Goal: Information Seeking & Learning: Check status

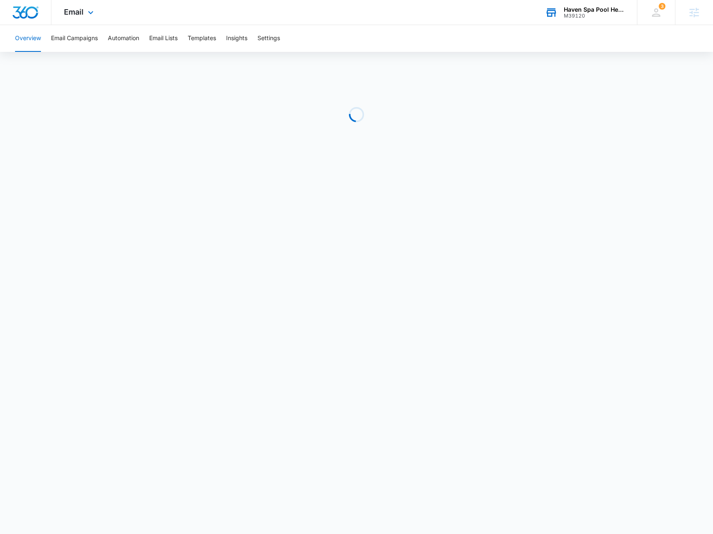
click at [586, 19] on div "Haven Spa Pool Hearth M39120 Your Accounts View All" at bounding box center [584, 12] width 104 height 25
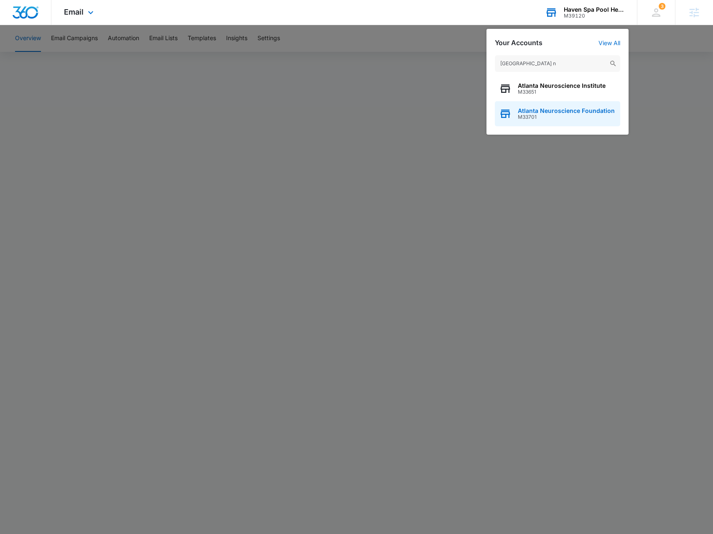
type input "atlanta n"
click at [576, 113] on span "Atlanta Neuroscience Foundation" at bounding box center [566, 110] width 97 height 7
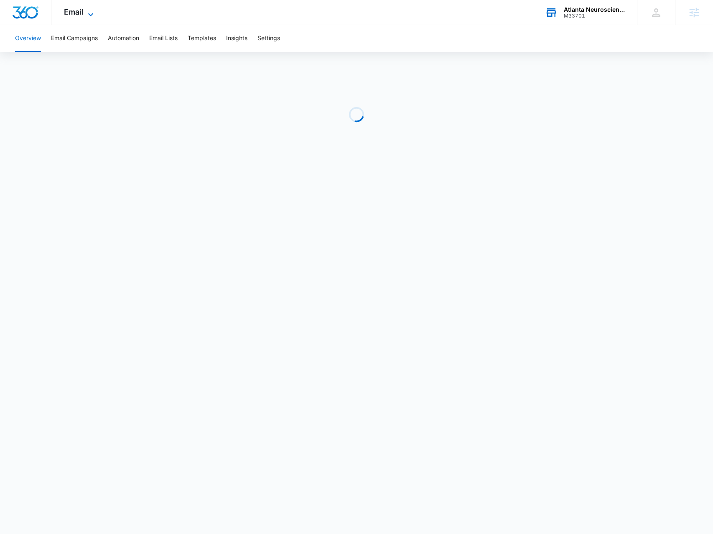
click at [71, 15] on span "Email" at bounding box center [74, 12] width 20 height 9
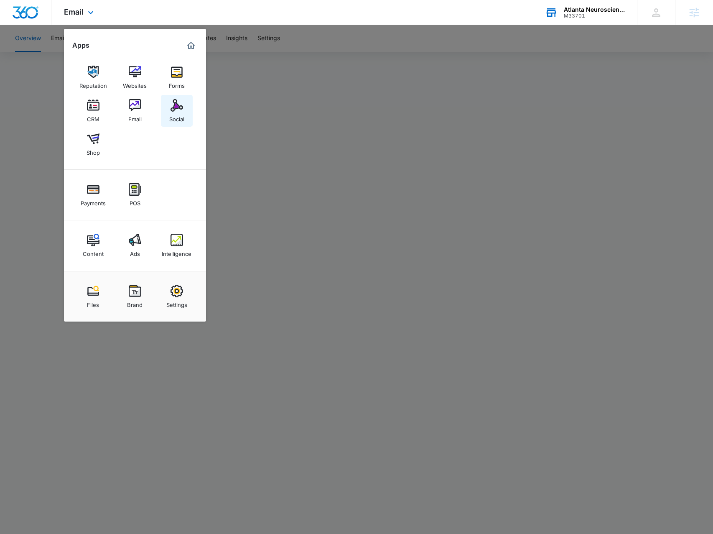
click at [168, 115] on link "Social" at bounding box center [177, 111] width 32 height 32
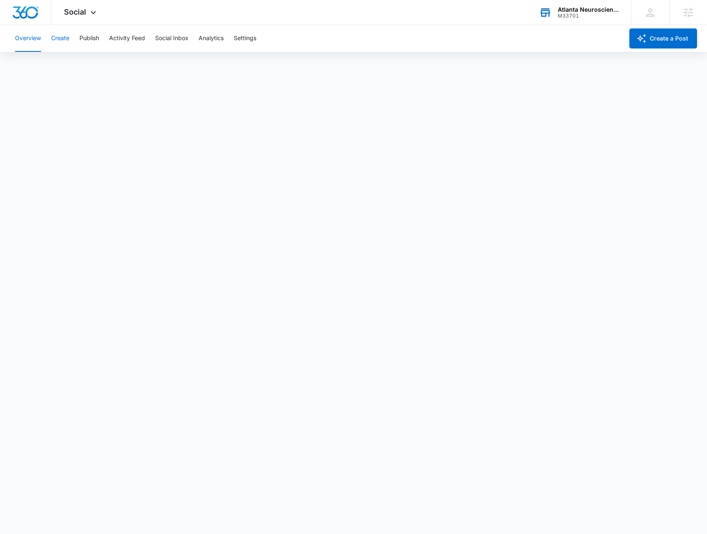
click at [64, 40] on button "Create" at bounding box center [60, 38] width 18 height 27
click at [89, 43] on button "Publish" at bounding box center [89, 38] width 20 height 27
click at [74, 67] on button "Schedules" at bounding box center [64, 63] width 28 height 23
click at [36, 67] on button "Calendar" at bounding box center [27, 63] width 25 height 23
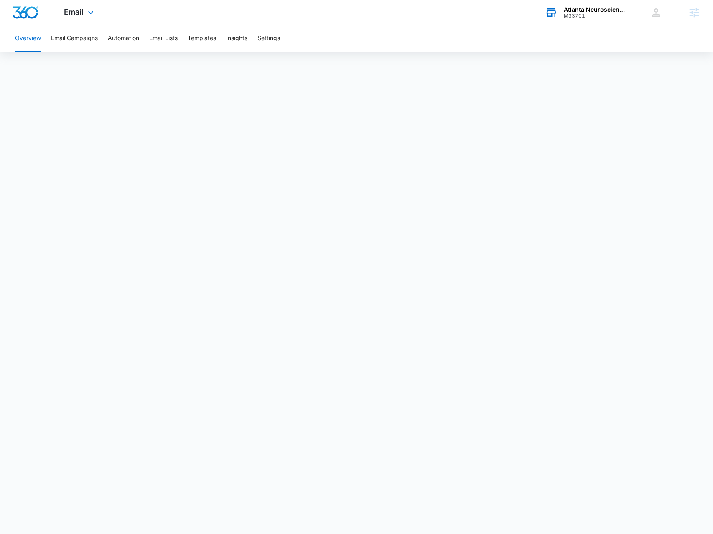
click at [593, 14] on div "M33701" at bounding box center [594, 16] width 61 height 6
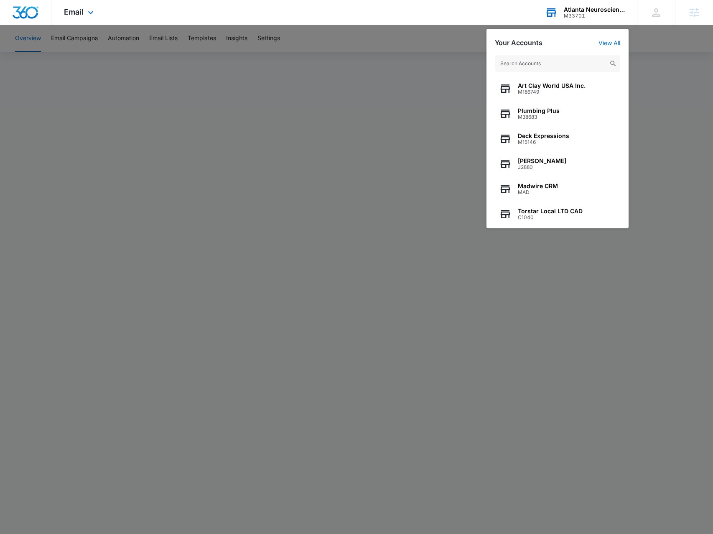
click at [537, 57] on input "text" at bounding box center [557, 63] width 125 height 17
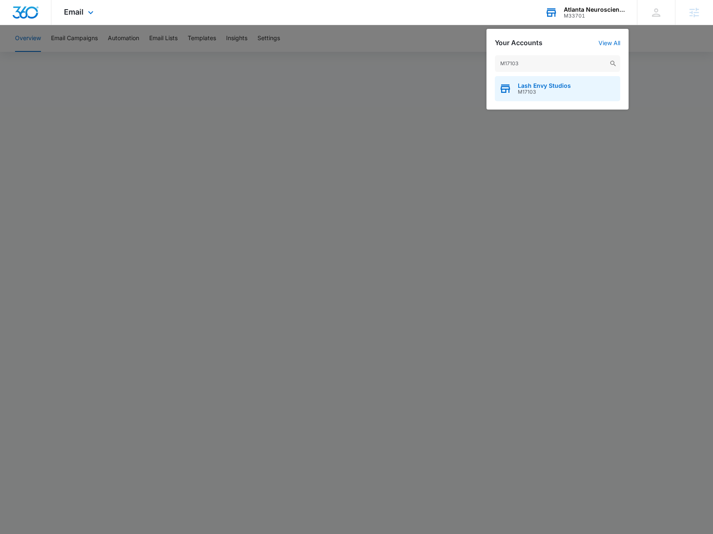
type input "M17103"
click at [510, 88] on icon "button" at bounding box center [506, 89] width 10 height 7
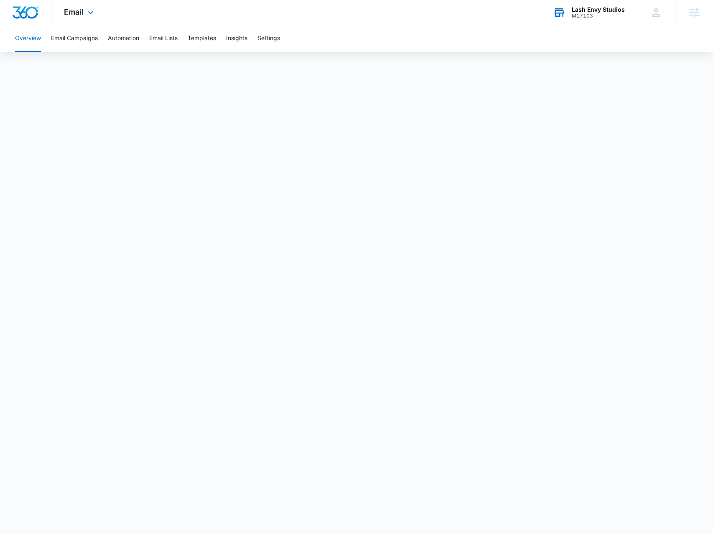
click at [74, 21] on div "Email Apps Reputation Websites Forms CRM Email Social Shop Payments POS Content…" at bounding box center [79, 12] width 57 height 25
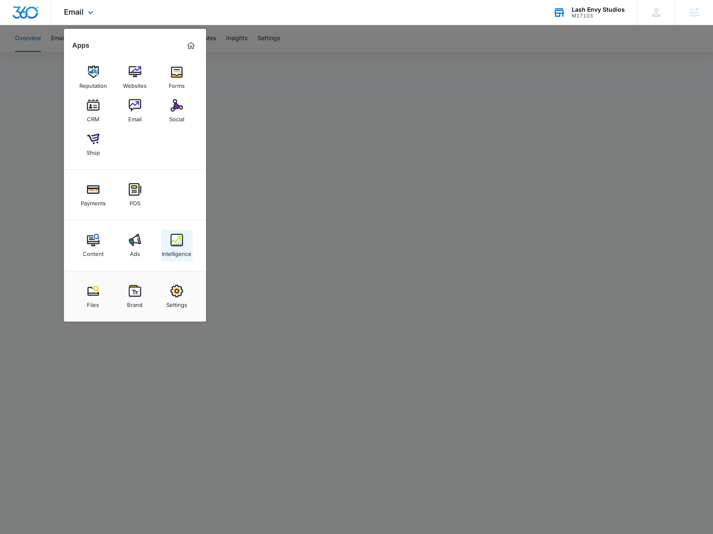
click at [183, 249] on div "Intelligence" at bounding box center [177, 251] width 30 height 11
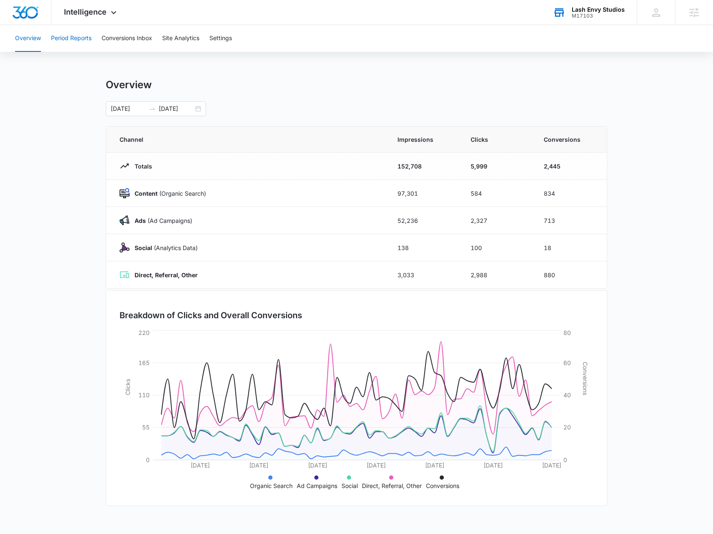
click at [69, 42] on button "Period Reports" at bounding box center [71, 38] width 41 height 27
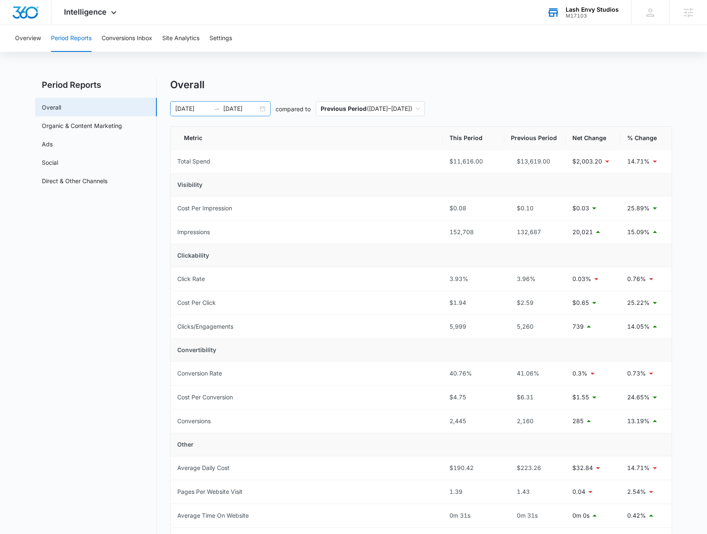
drag, startPoint x: 262, startPoint y: 110, endPoint x: 256, endPoint y: 110, distance: 6.3
click at [262, 109] on div "12/20/2024 02/18/2025" at bounding box center [220, 108] width 100 height 15
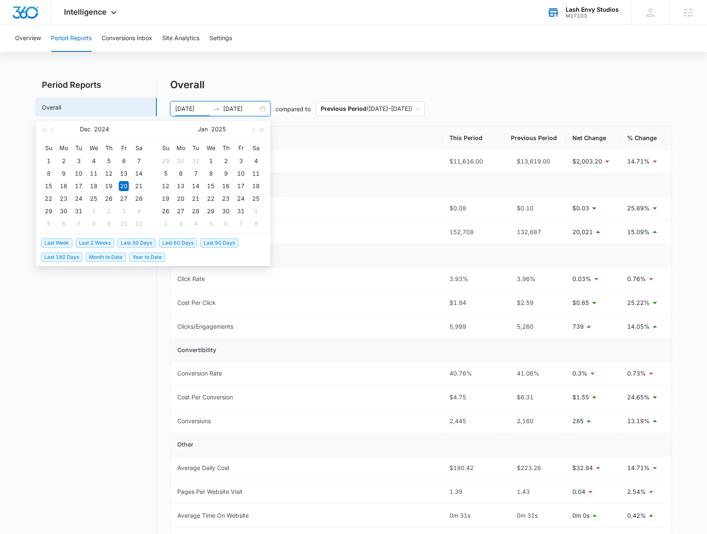
click at [130, 241] on span "Last 30 Days" at bounding box center [136, 242] width 38 height 9
type input "09/07/2025"
type input "10/07/2025"
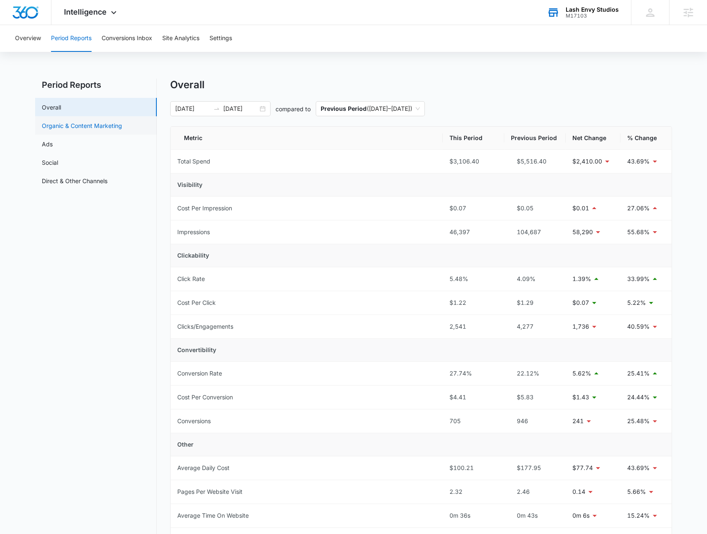
click at [110, 126] on link "Organic & Content Marketing" at bounding box center [82, 125] width 80 height 9
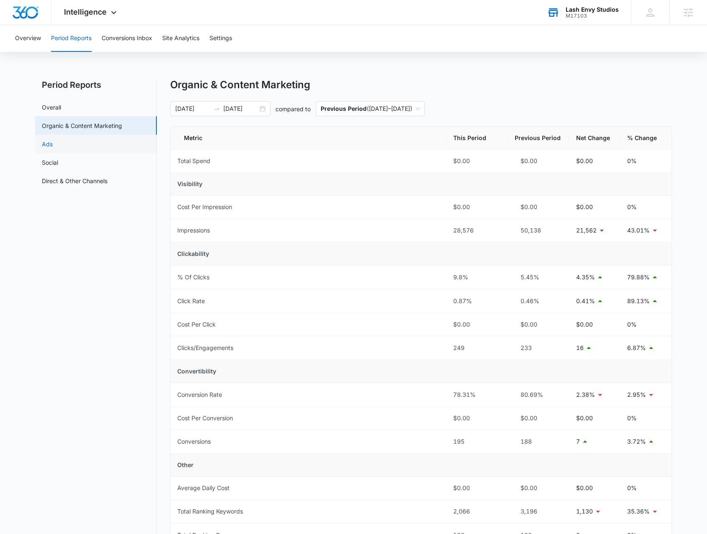
click at [53, 148] on link "Ads" at bounding box center [47, 144] width 11 height 9
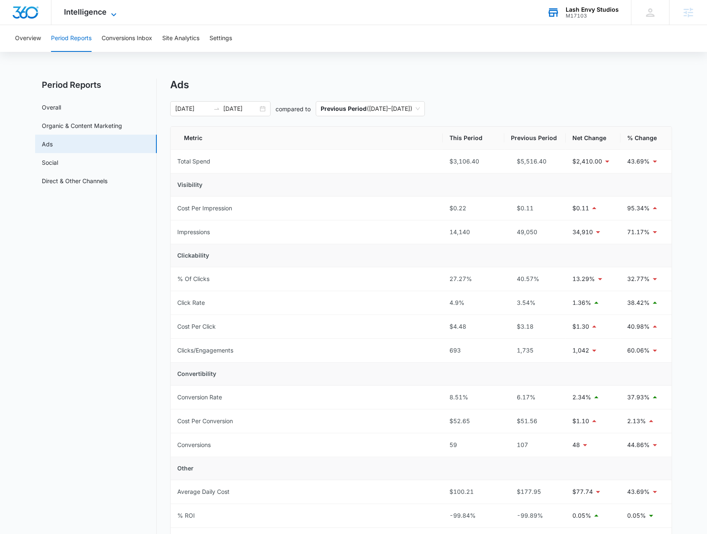
click at [76, 15] on span "Intelligence" at bounding box center [85, 12] width 43 height 9
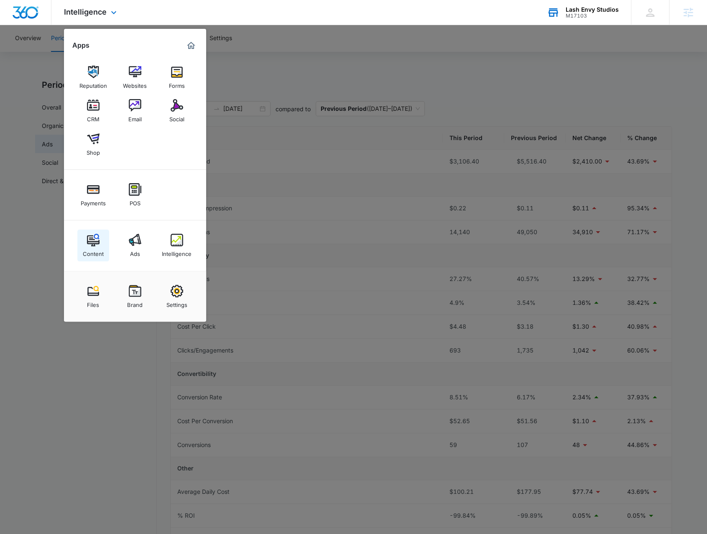
click at [86, 233] on link "Content" at bounding box center [93, 245] width 32 height 32
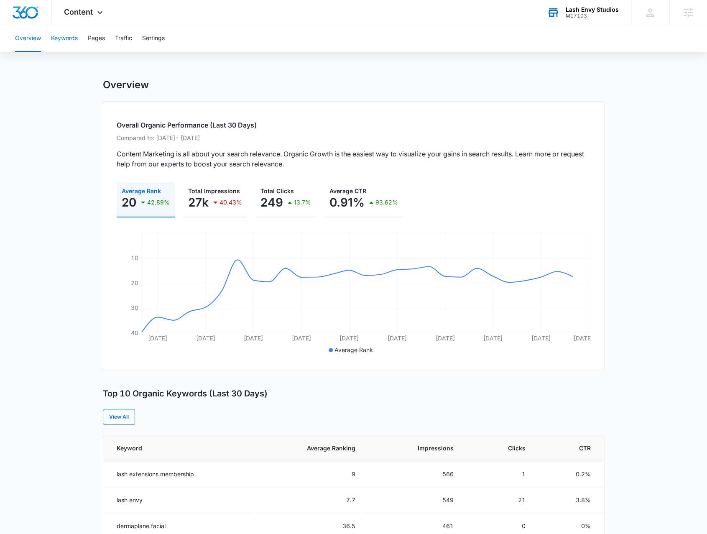
click at [56, 40] on button "Keywords" at bounding box center [64, 38] width 27 height 27
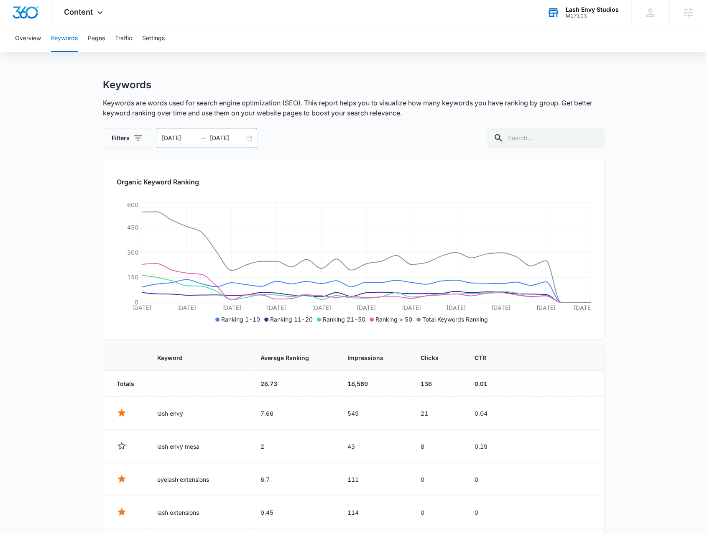
click at [252, 137] on div "09/07/2025 10/07/2025" at bounding box center [207, 138] width 100 height 20
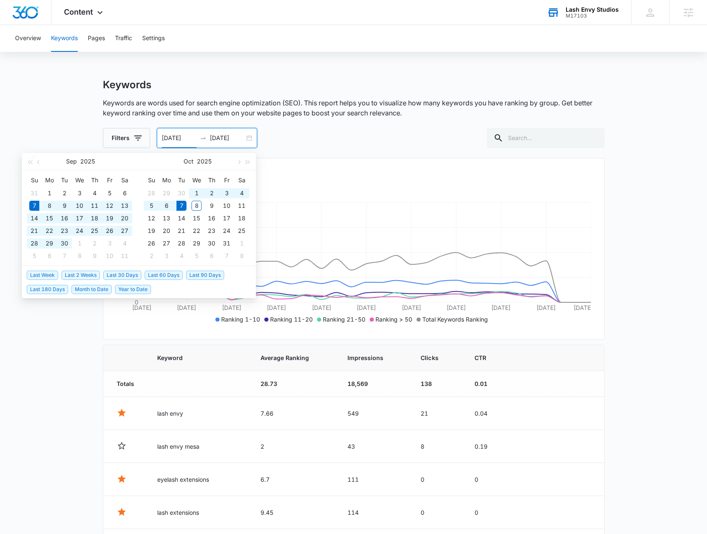
click at [59, 334] on main "Keywords Keywords are words used for search engine optimization (SEO). This rep…" at bounding box center [353, 426] width 707 height 694
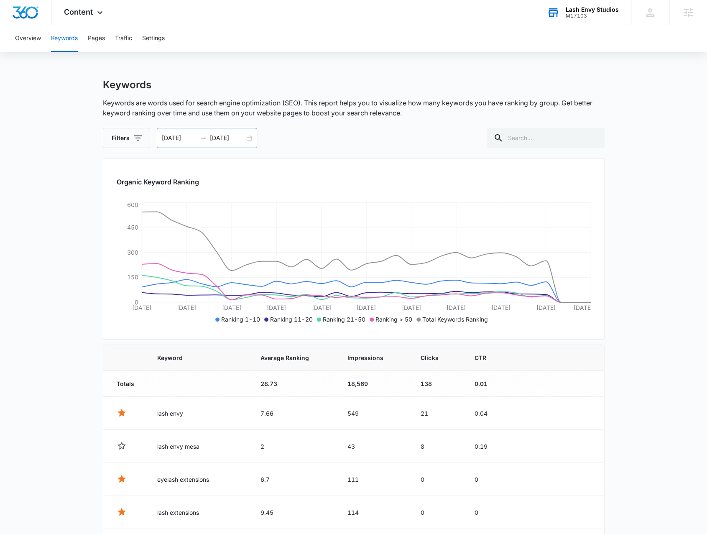
click at [250, 139] on div "09/07/2025 10/07/2025" at bounding box center [207, 138] width 100 height 20
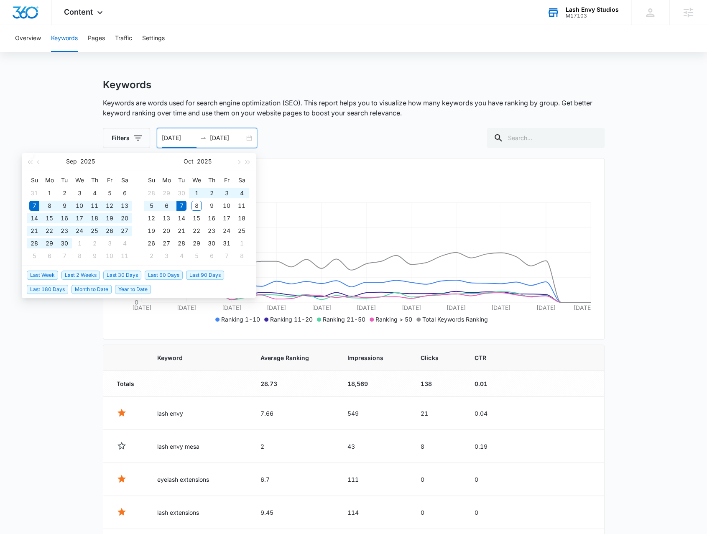
click at [135, 283] on li "Year to Date" at bounding box center [134, 289] width 39 height 14
click at [135, 288] on span "Year to Date" at bounding box center [133, 289] width 36 height 9
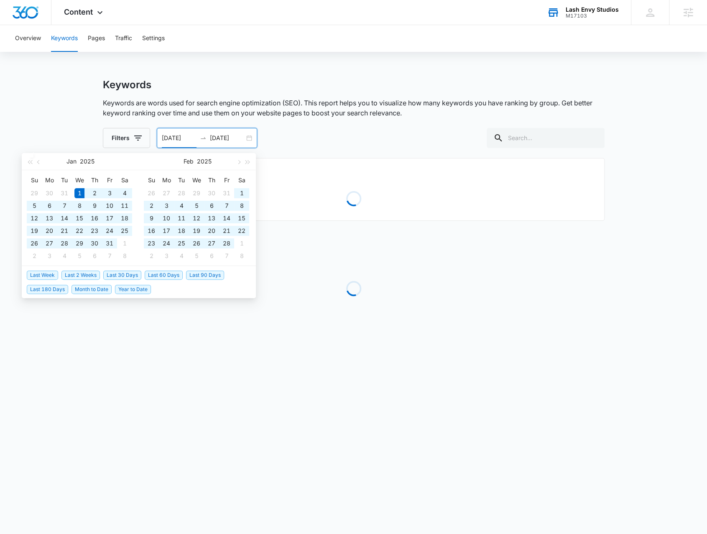
type input "01/01/2025"
type input "10/05/2025"
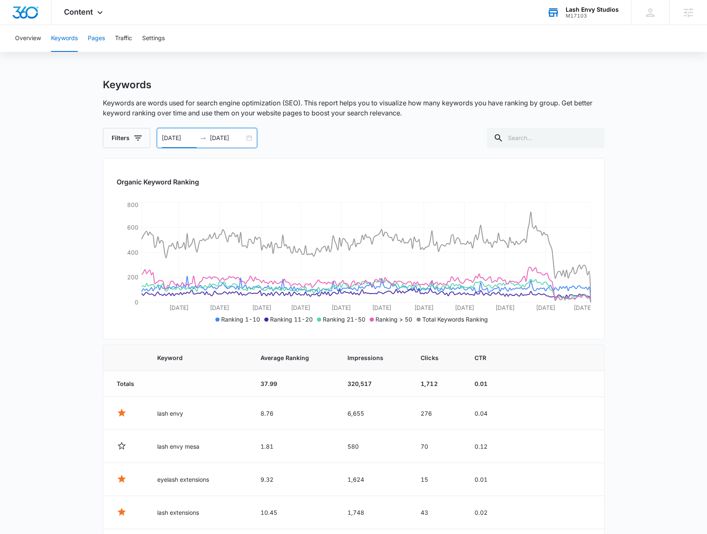
click at [102, 41] on button "Pages" at bounding box center [96, 38] width 17 height 27
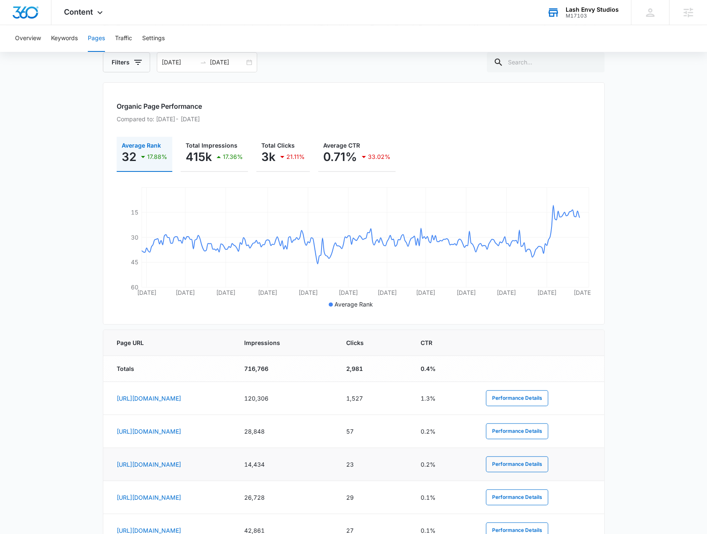
scroll to position [167, 0]
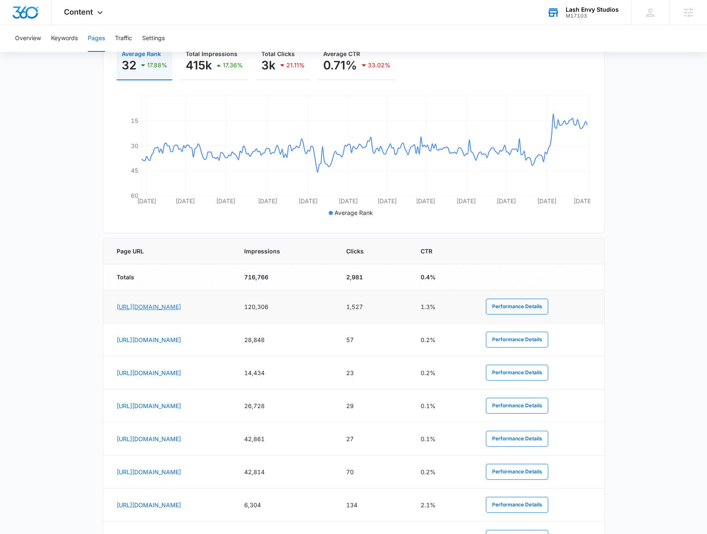
click at [163, 307] on link "https://www.lashenvystudios.com/" at bounding box center [149, 306] width 64 height 7
click at [107, 18] on div "Content Apps Reputation Websites Forms CRM Email Social Shop Payments POS Conte…" at bounding box center [84, 12] width 66 height 25
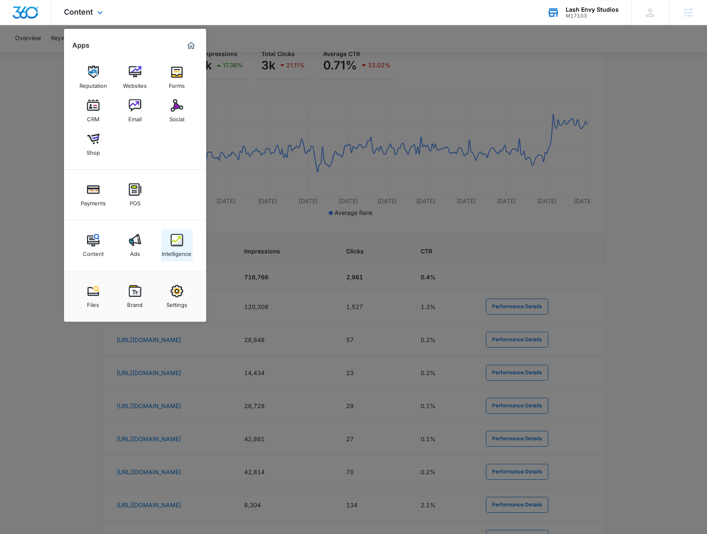
click at [166, 242] on link "Intelligence" at bounding box center [177, 245] width 32 height 32
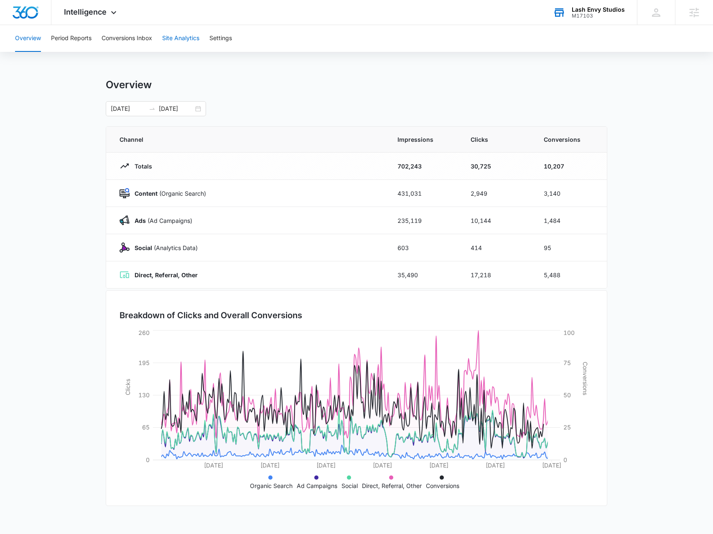
click at [180, 35] on button "Site Analytics" at bounding box center [180, 38] width 37 height 27
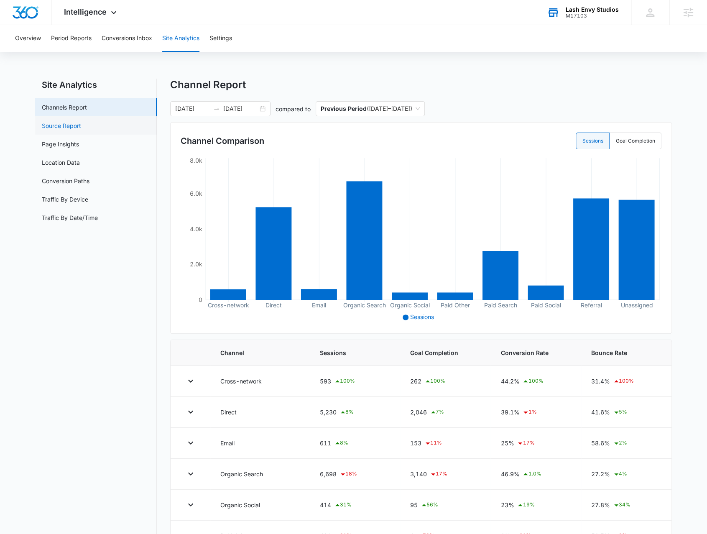
click at [81, 130] on link "Source Report" at bounding box center [61, 125] width 39 height 9
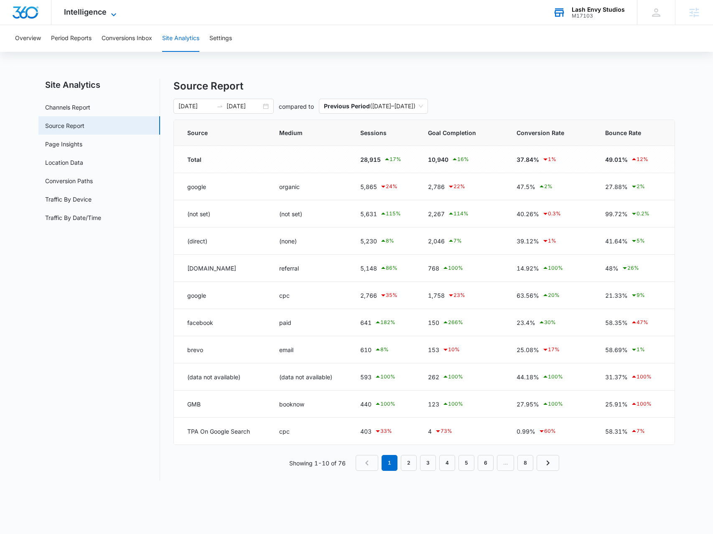
click at [84, 15] on span "Intelligence" at bounding box center [85, 12] width 43 height 9
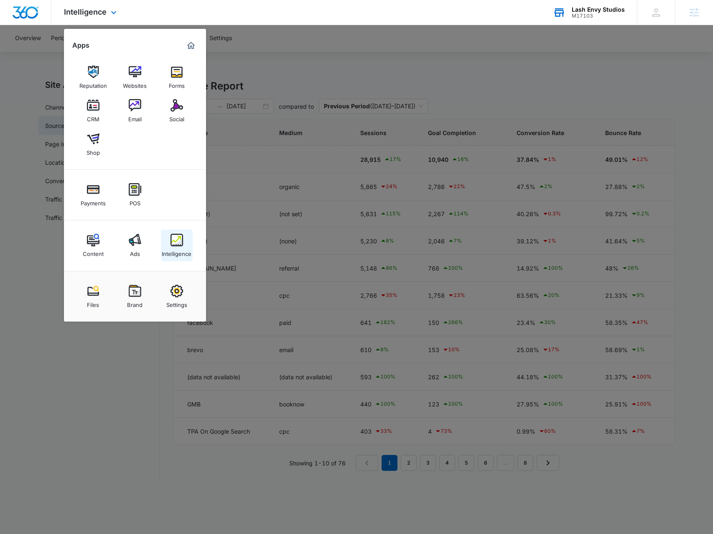
click at [169, 246] on div "Intelligence" at bounding box center [177, 251] width 30 height 11
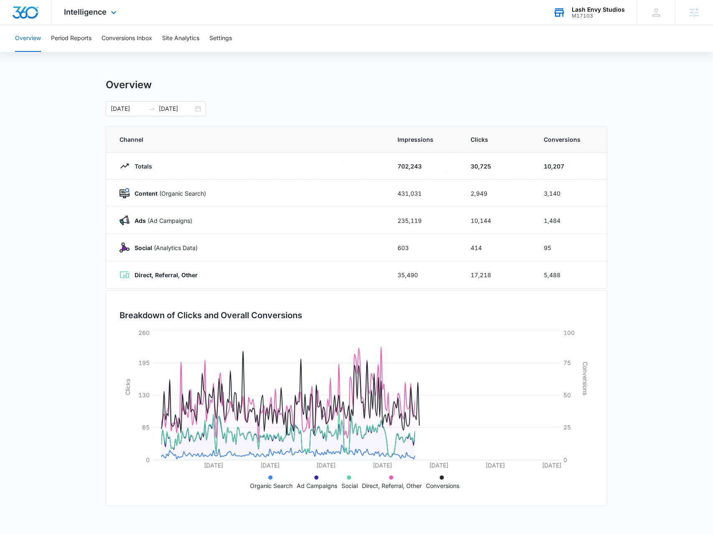
click at [100, 23] on div "Intelligence Apps Reputation Websites Forms CRM Email Social Shop Payments POS …" at bounding box center [91, 12] width 80 height 25
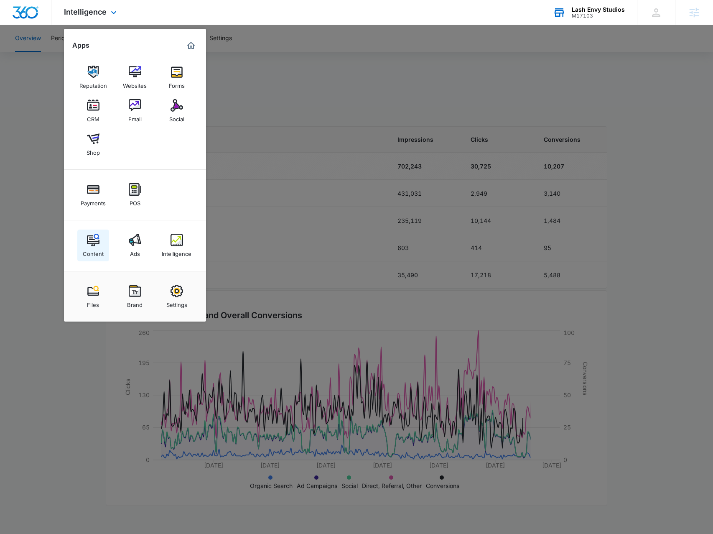
click at [86, 240] on link "Content" at bounding box center [93, 245] width 32 height 32
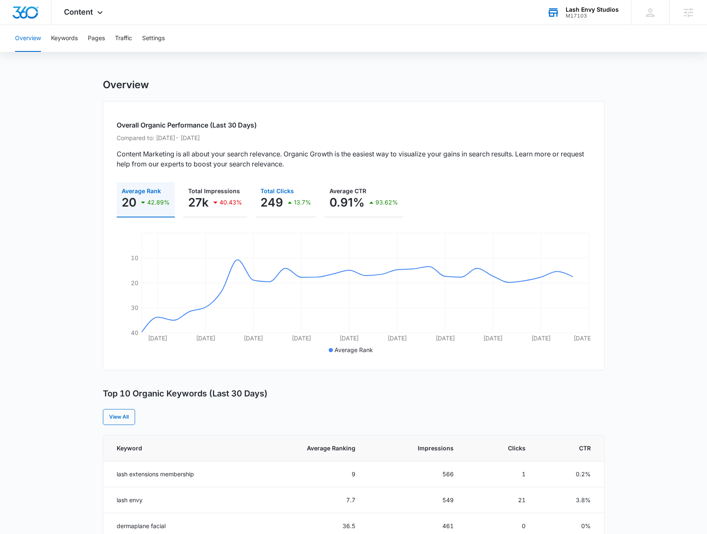
click at [278, 202] on p "249" at bounding box center [271, 202] width 23 height 13
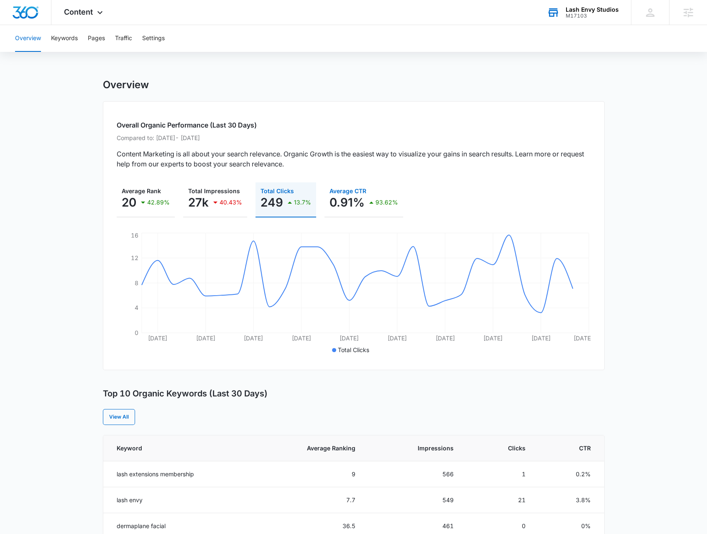
click at [366, 191] on p "Average CTR" at bounding box center [363, 191] width 69 height 6
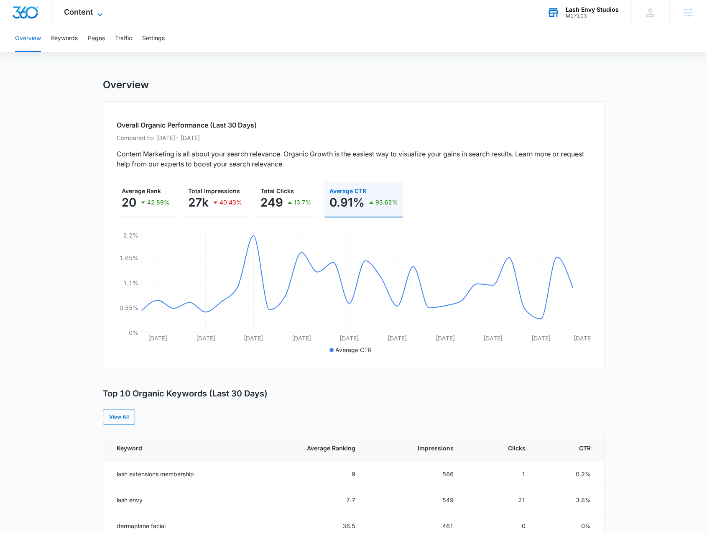
click at [90, 10] on span "Content" at bounding box center [78, 12] width 29 height 9
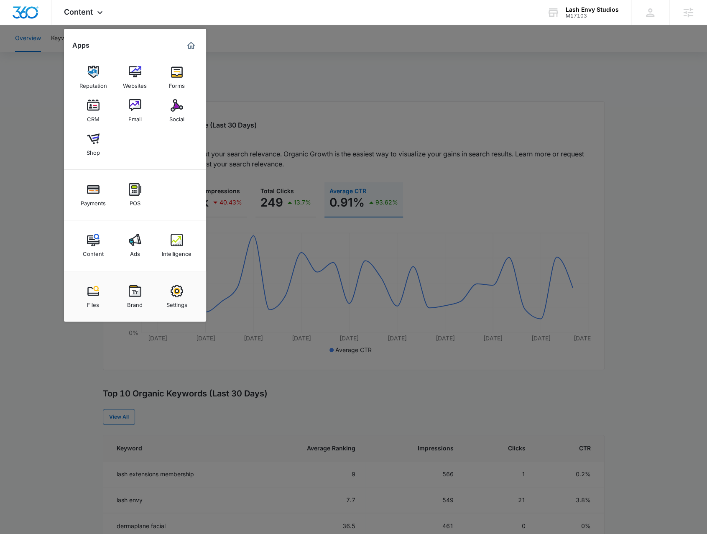
drag, startPoint x: 322, startPoint y: 98, endPoint x: 293, endPoint y: 92, distance: 28.9
click at [321, 98] on div at bounding box center [353, 267] width 707 height 534
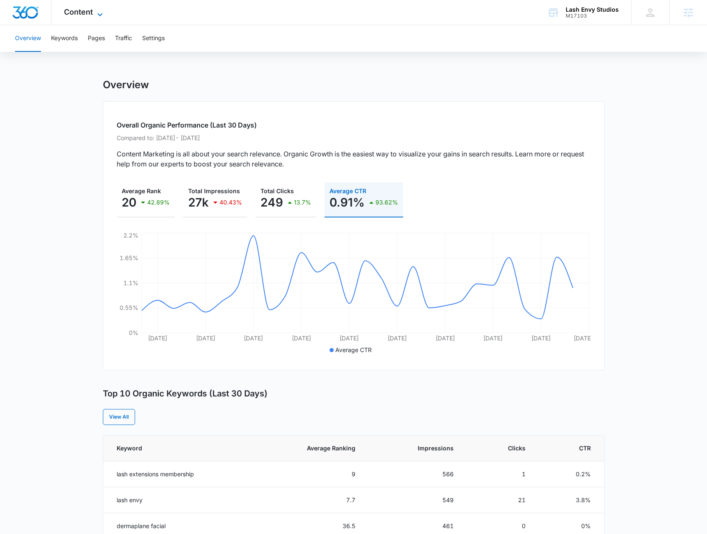
click at [90, 13] on span "Content" at bounding box center [78, 12] width 29 height 9
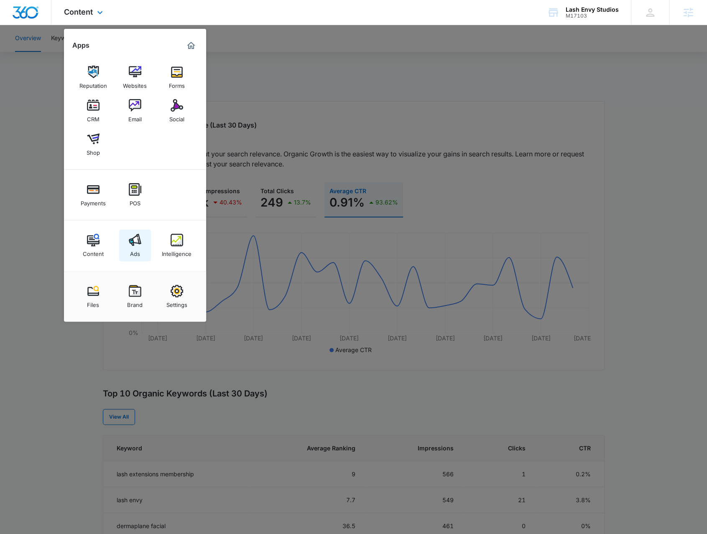
click at [143, 244] on link "Ads" at bounding box center [135, 245] width 32 height 32
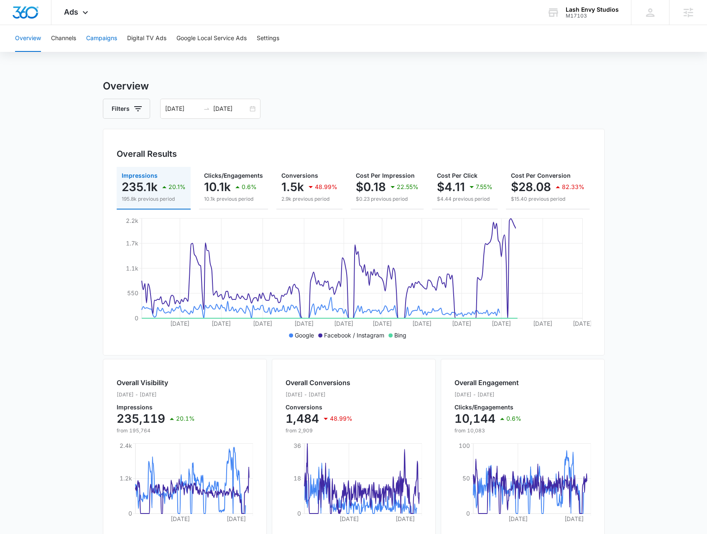
click at [108, 37] on button "Campaigns" at bounding box center [101, 38] width 31 height 27
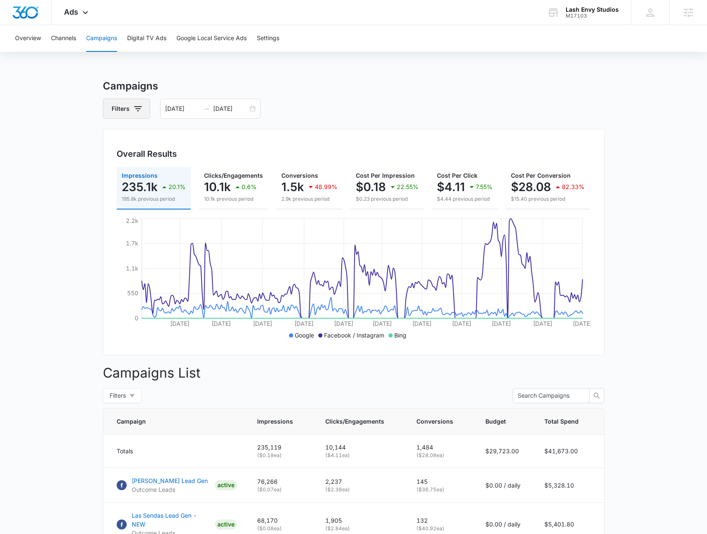
click at [143, 109] on button "Filters" at bounding box center [126, 109] width 47 height 20
click at [183, 145] on div "Channel" at bounding box center [161, 138] width 96 height 13
click at [194, 139] on div "Channel" at bounding box center [161, 138] width 96 height 13
click at [200, 138] on icon "Show Channel filters" at bounding box center [202, 139] width 10 height 10
click at [142, 168] on label "Google" at bounding box center [161, 167] width 96 height 9
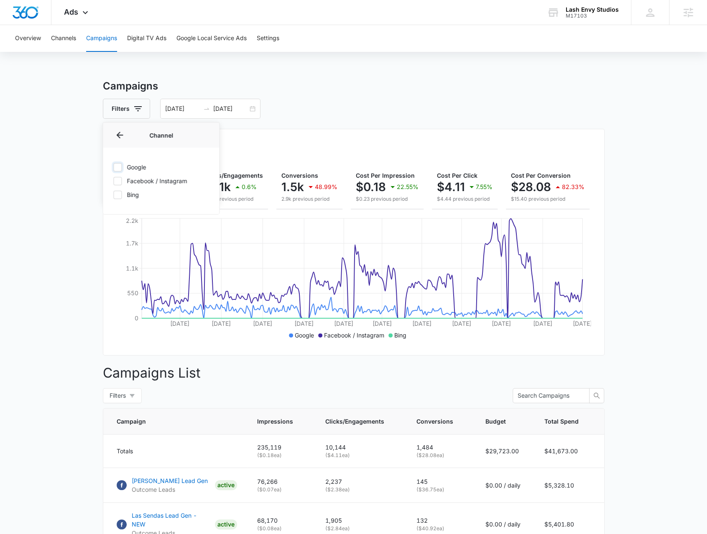
click at [113, 167] on input "Google" at bounding box center [113, 167] width 0 height 0
checkbox input "true"
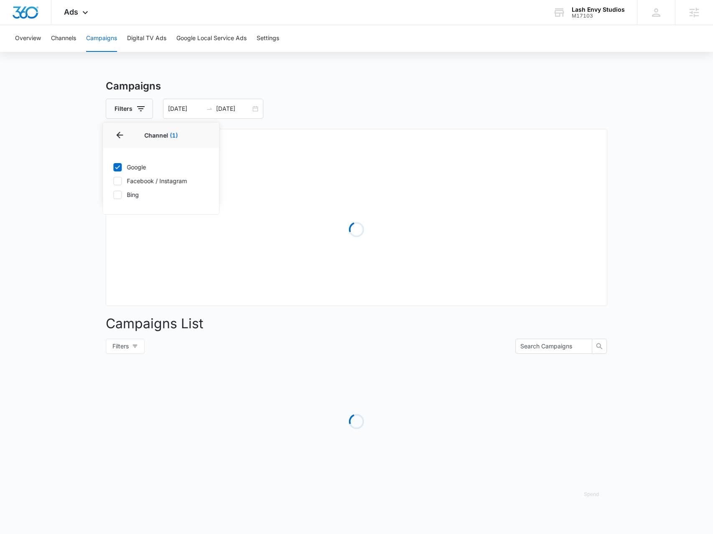
click at [64, 199] on main "Campaigns Filters Channel 1 Channel (1) Google Facebook / Instagram Bing Type C…" at bounding box center [356, 296] width 713 height 435
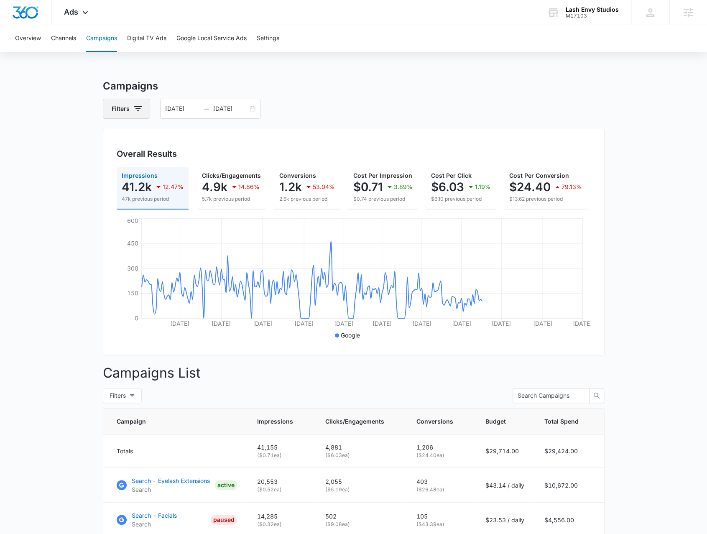
click at [139, 112] on icon "button" at bounding box center [138, 109] width 10 height 10
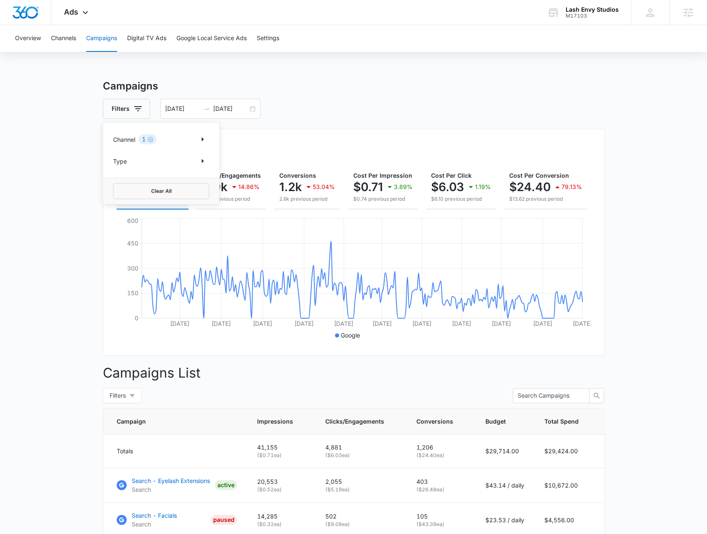
click at [74, 211] on main "Campaigns Filters Channel 1 Type Clear All 01/01/2025 10/05/2025 Overall Result…" at bounding box center [353, 372] width 707 height 587
click at [252, 108] on div "01/01/2025 10/05/2025" at bounding box center [210, 109] width 100 height 20
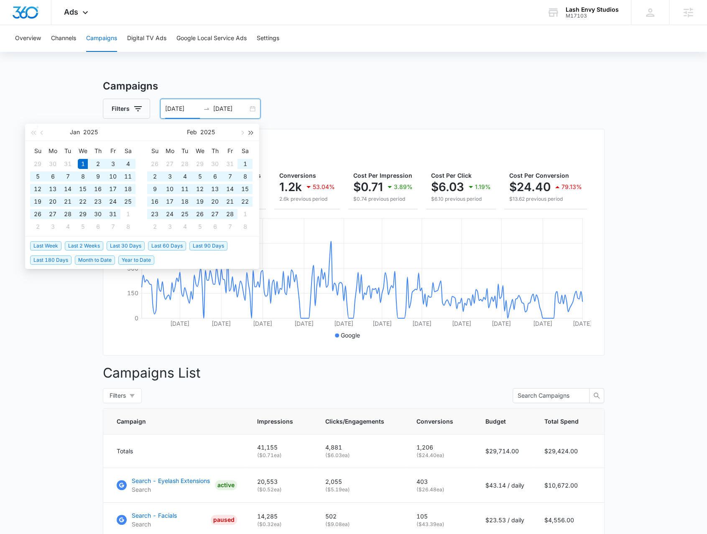
click at [250, 131] on span "button" at bounding box center [251, 132] width 4 height 4
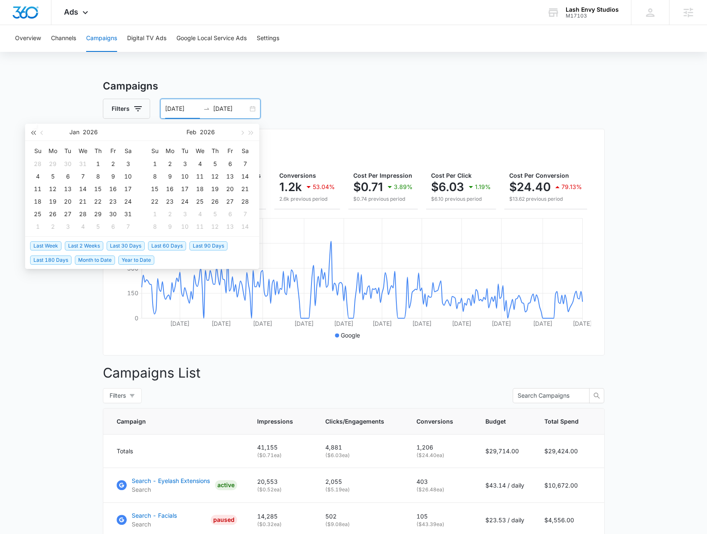
click at [34, 134] on button "button" at bounding box center [32, 132] width 9 height 17
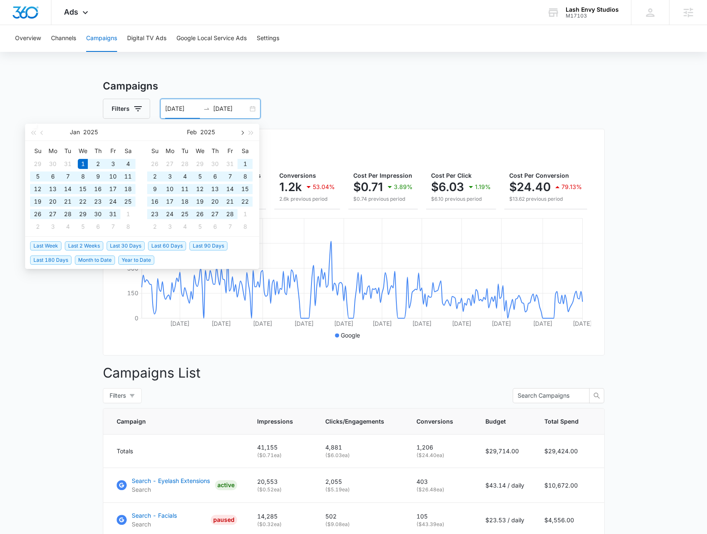
click at [243, 131] on button "button" at bounding box center [241, 132] width 9 height 17
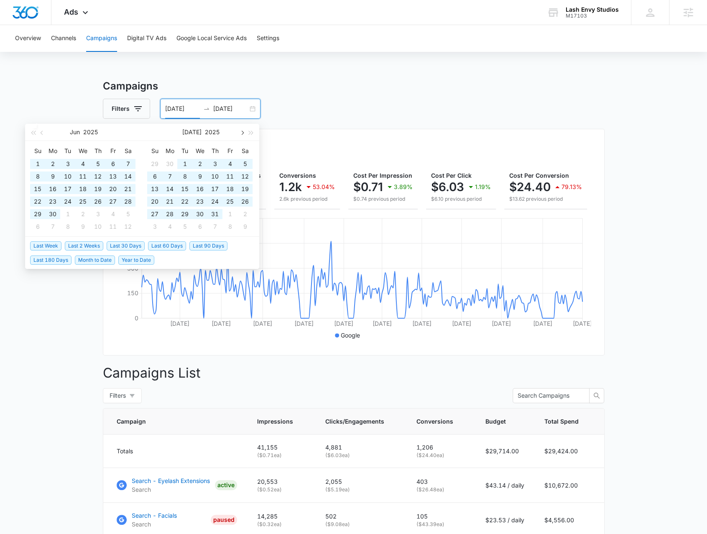
click at [243, 131] on button "button" at bounding box center [241, 132] width 9 height 17
type input "[DATE]"
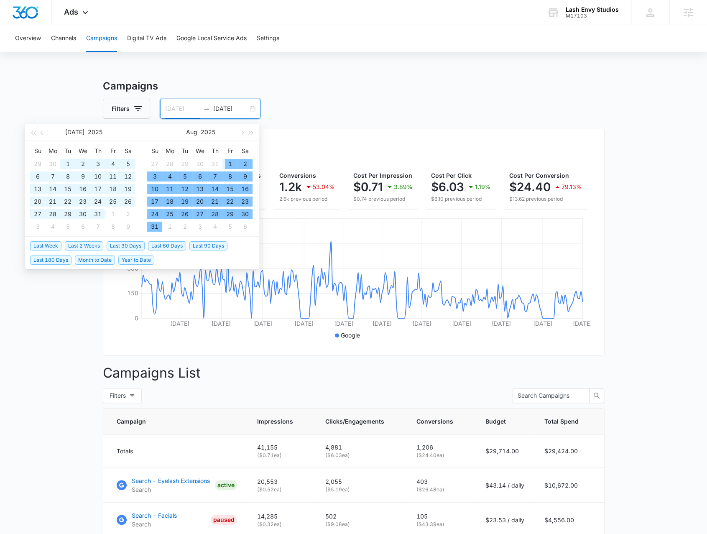
click at [229, 165] on div "1" at bounding box center [230, 164] width 10 height 10
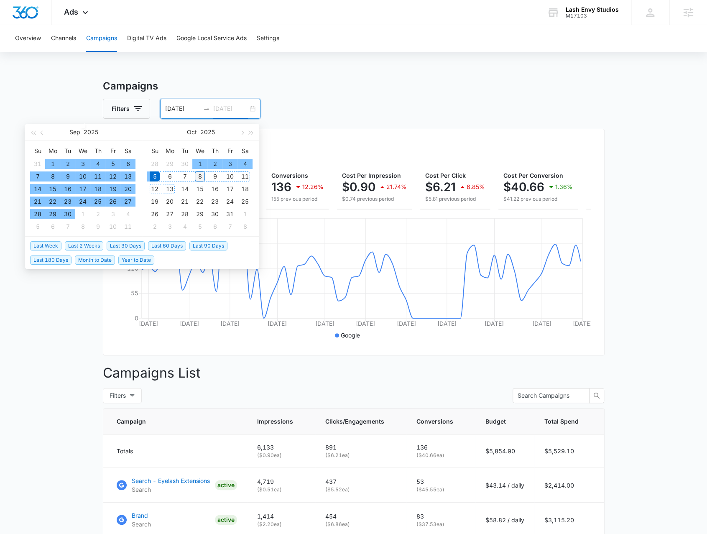
type input "[DATE]"
click at [197, 176] on div "8" at bounding box center [200, 176] width 10 height 10
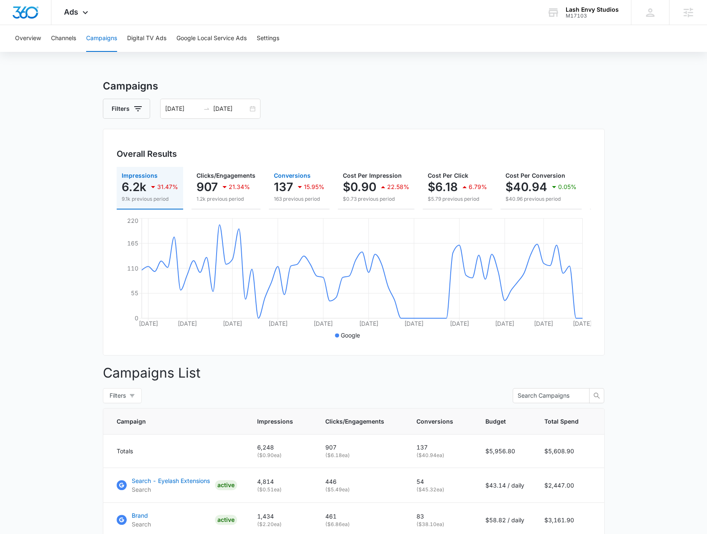
drag, startPoint x: 290, startPoint y: 208, endPoint x: 308, endPoint y: 208, distance: 17.1
click at [308, 208] on button "Conversions 137 15.95% 163 previous period" at bounding box center [299, 188] width 61 height 43
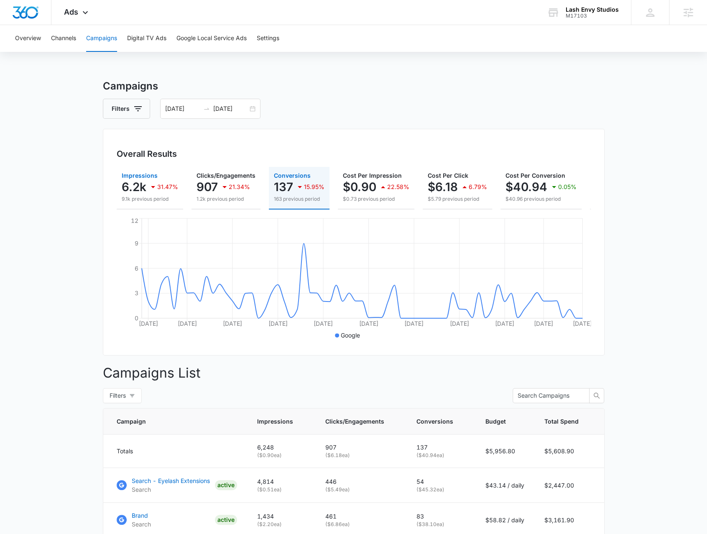
click at [165, 193] on div "31.47%" at bounding box center [163, 186] width 30 height 17
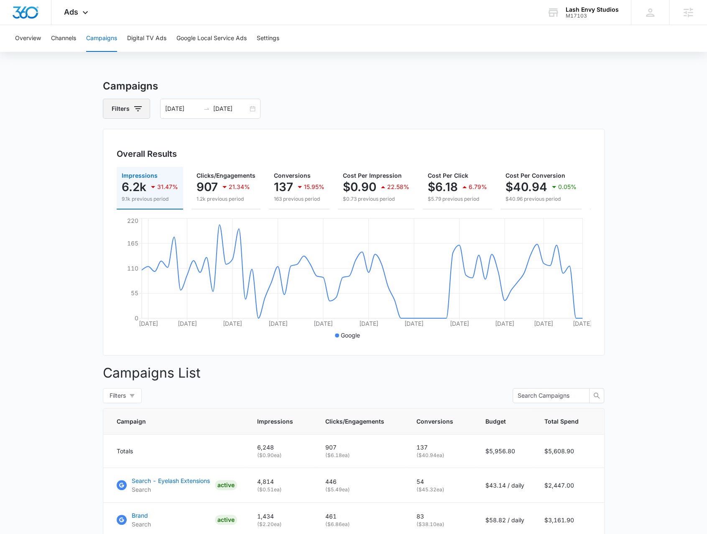
click at [125, 101] on button "Filters" at bounding box center [126, 109] width 47 height 20
click at [150, 140] on icon "Clear" at bounding box center [150, 139] width 6 height 6
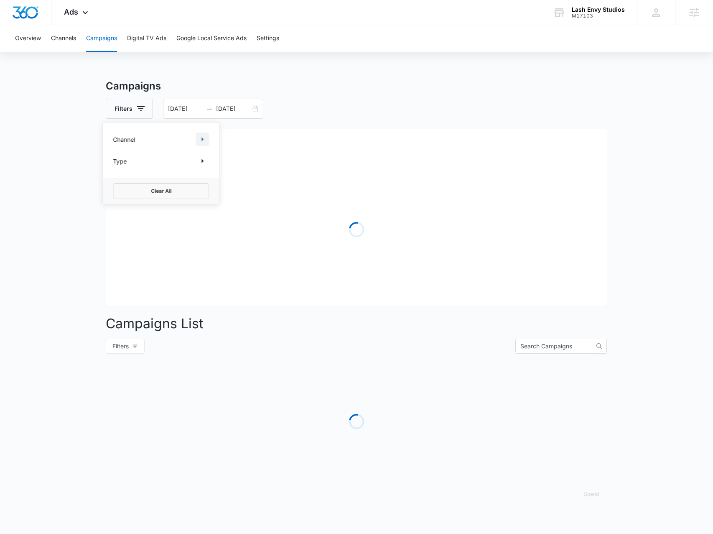
click at [201, 139] on icon "Show Channel filters" at bounding box center [202, 139] width 10 height 10
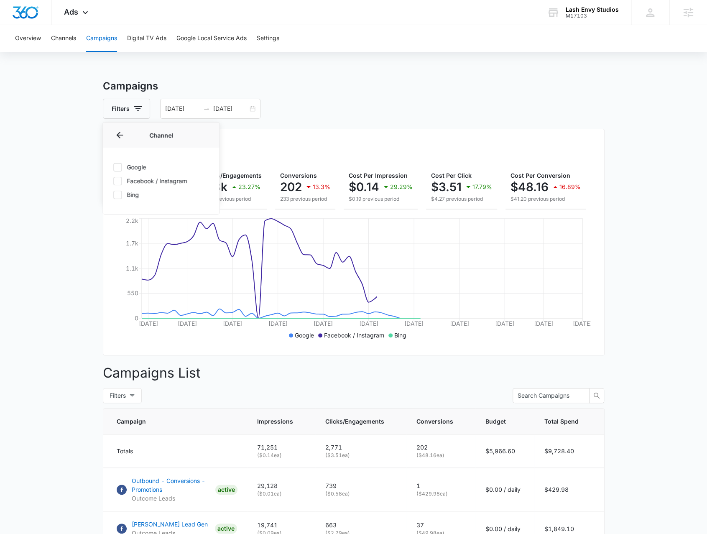
click at [129, 168] on label "Google" at bounding box center [161, 167] width 96 height 9
click at [113, 167] on input "Google" at bounding box center [113, 167] width 0 height 0
checkbox input "true"
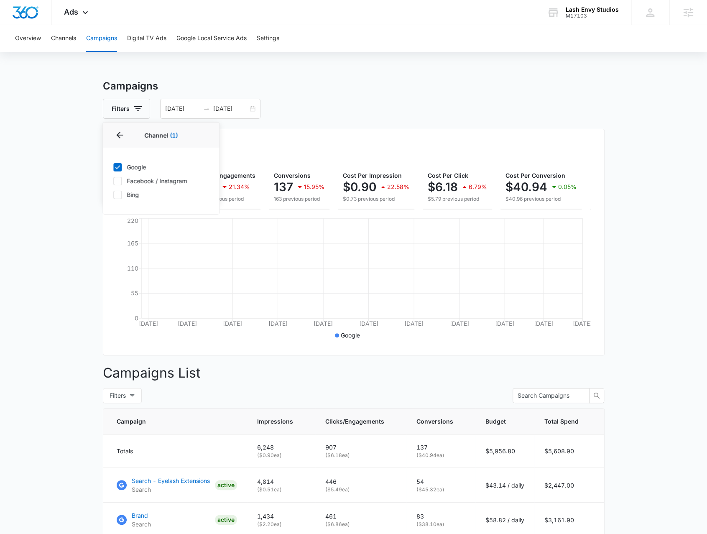
click at [271, 97] on div "Campaigns Filters Channel 1 Channel (1) Google Facebook / Instagram Bing Type C…" at bounding box center [354, 355] width 502 height 552
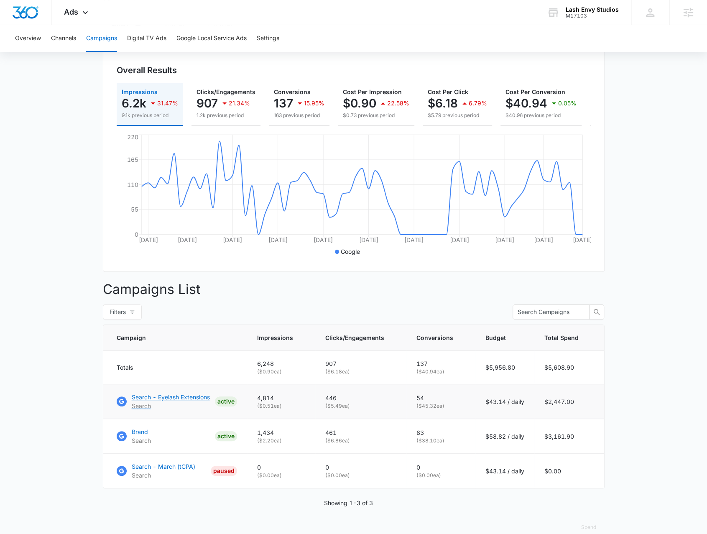
click at [186, 401] on p "Search - Eyelash Extensions" at bounding box center [171, 396] width 78 height 9
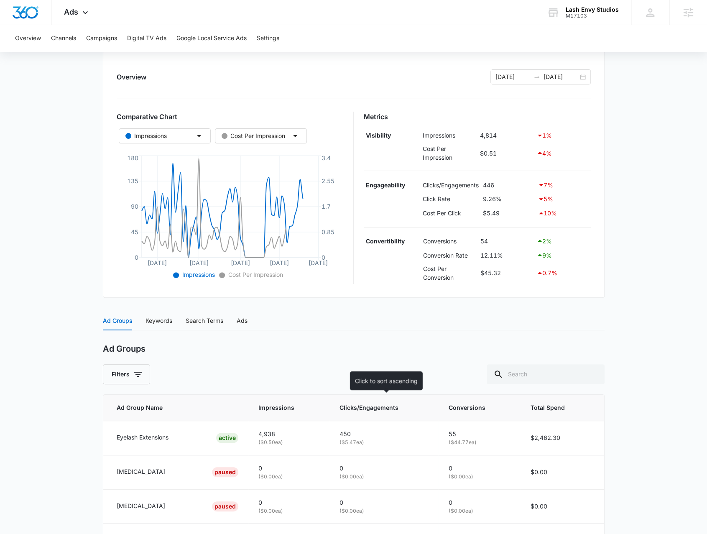
scroll to position [125, 0]
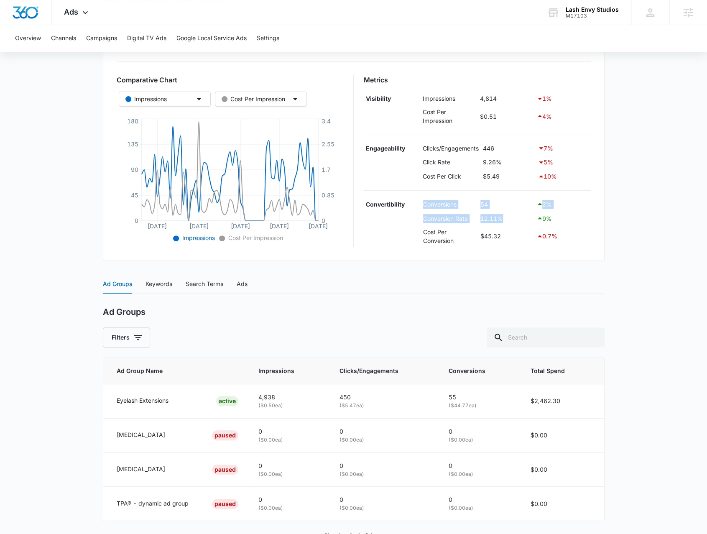
drag, startPoint x: 557, startPoint y: 217, endPoint x: 422, endPoint y: 205, distance: 135.5
click at [422, 205] on tbody "Convertibility Conversions 54 2 % Conversion Rate 12.11% 9 % Cost Per Conversio…" at bounding box center [477, 222] width 227 height 50
click at [405, 286] on div "Ad Groups Keywords Search Terms Ads" at bounding box center [354, 283] width 502 height 19
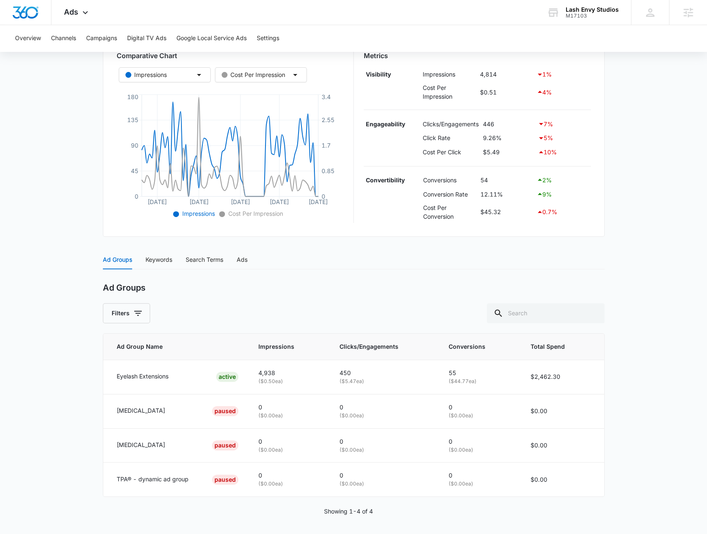
scroll to position [108, 0]
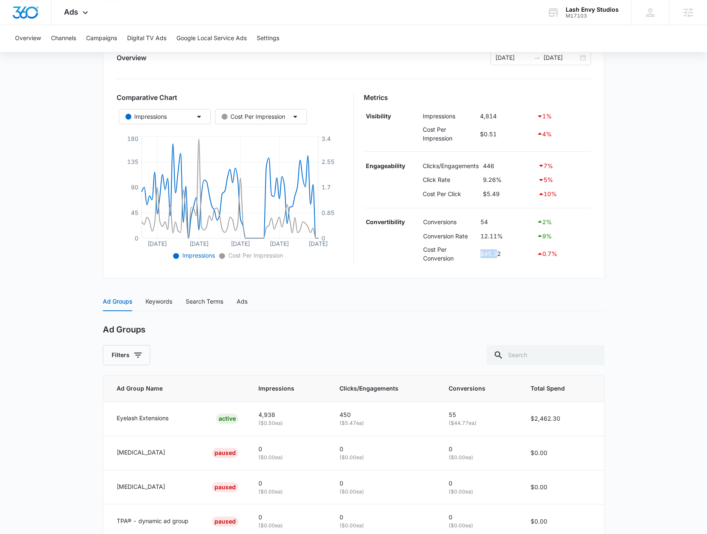
drag, startPoint x: 481, startPoint y: 256, endPoint x: 497, endPoint y: 239, distance: 23.1
click at [497, 252] on td "$45.32" at bounding box center [506, 254] width 56 height 22
click at [489, 182] on td "9.26%" at bounding box center [508, 180] width 55 height 14
click at [495, 192] on td "$5.49" at bounding box center [508, 194] width 55 height 14
drag, startPoint x: 487, startPoint y: 179, endPoint x: 495, endPoint y: 179, distance: 8.0
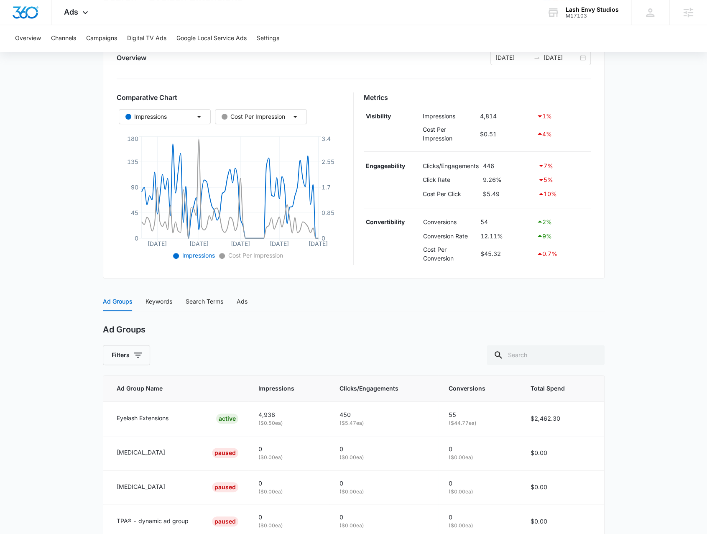
click at [494, 179] on td "9.26%" at bounding box center [508, 180] width 55 height 14
click at [486, 168] on td "446" at bounding box center [508, 165] width 55 height 14
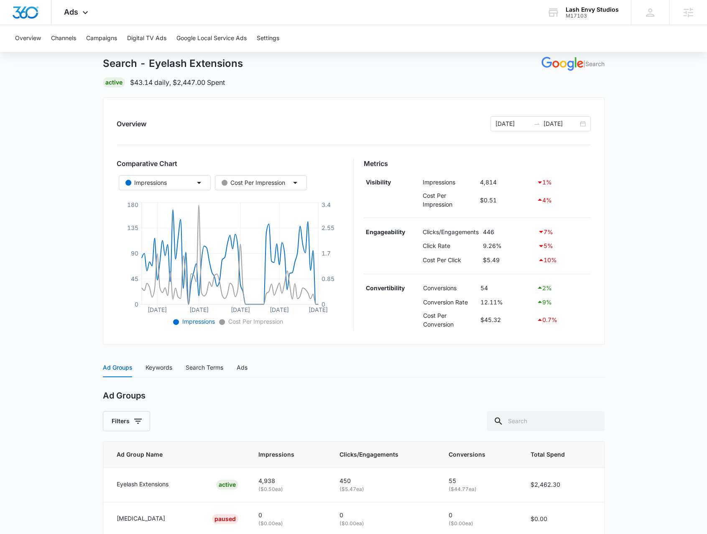
scroll to position [24, 0]
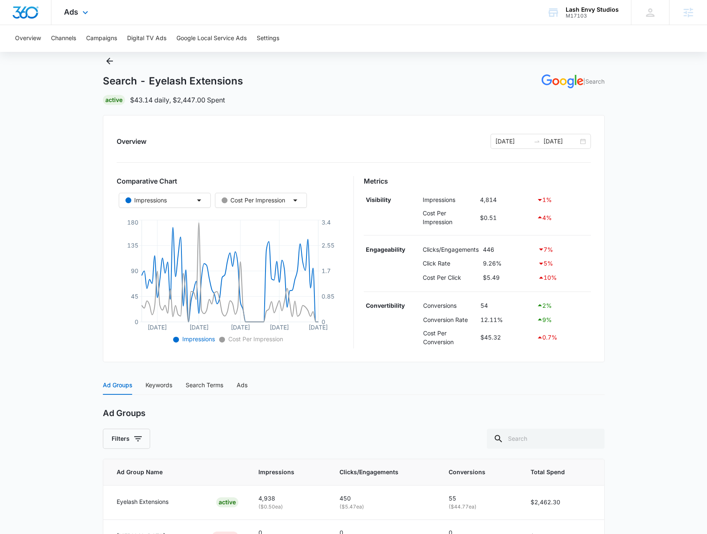
click at [82, 20] on div "Ads Apps Reputation Websites Forms CRM Email Social Shop Payments POS Content A…" at bounding box center [76, 12] width 51 height 25
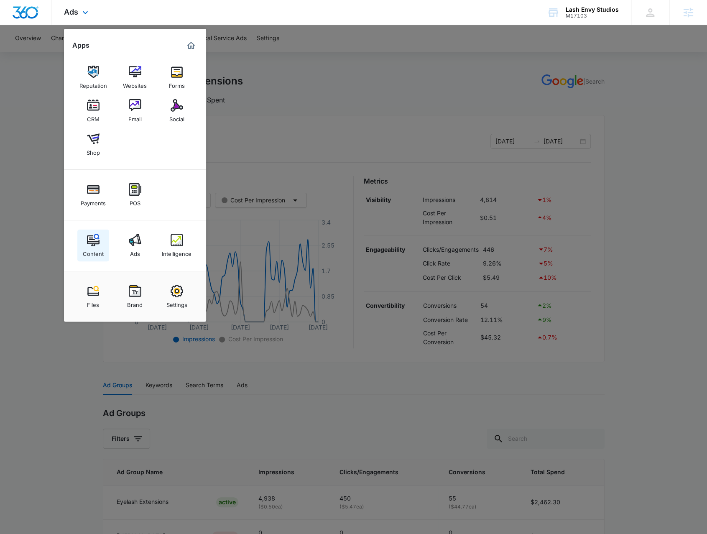
click at [94, 258] on link "Content" at bounding box center [93, 245] width 32 height 32
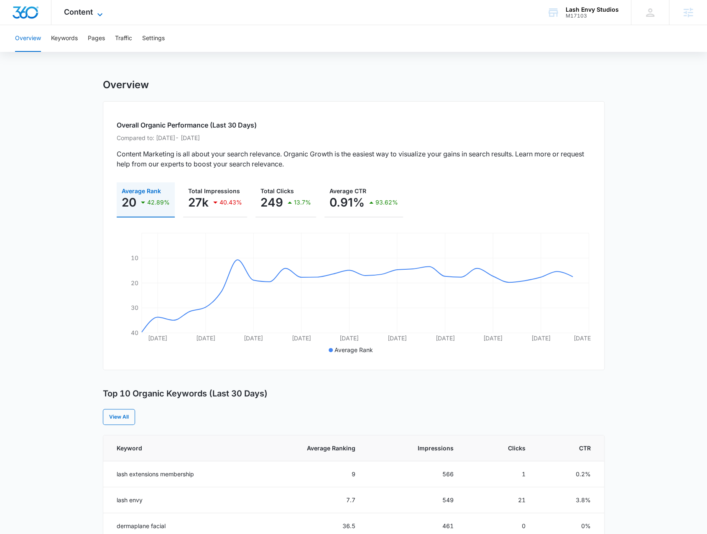
click at [89, 12] on span "Content" at bounding box center [78, 12] width 29 height 9
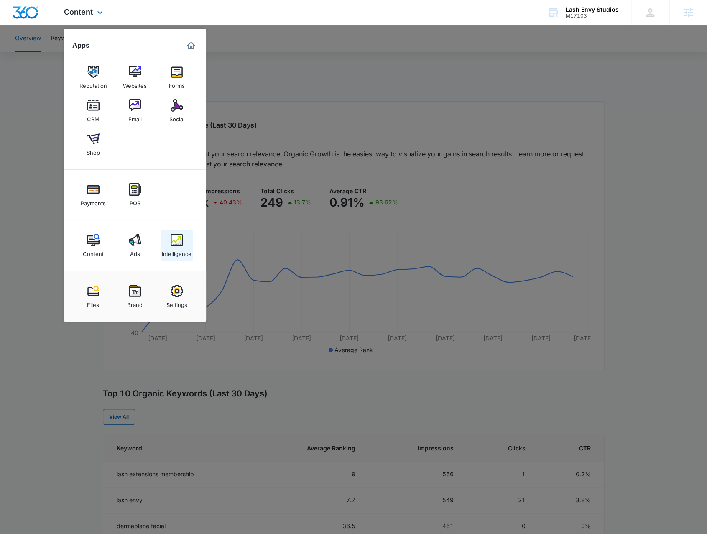
click at [182, 239] on img at bounding box center [177, 240] width 13 height 13
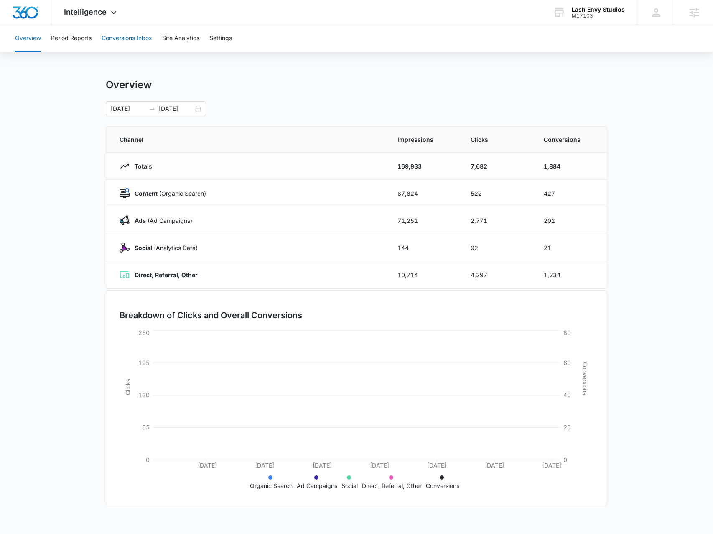
click at [116, 38] on button "Conversions Inbox" at bounding box center [127, 38] width 51 height 27
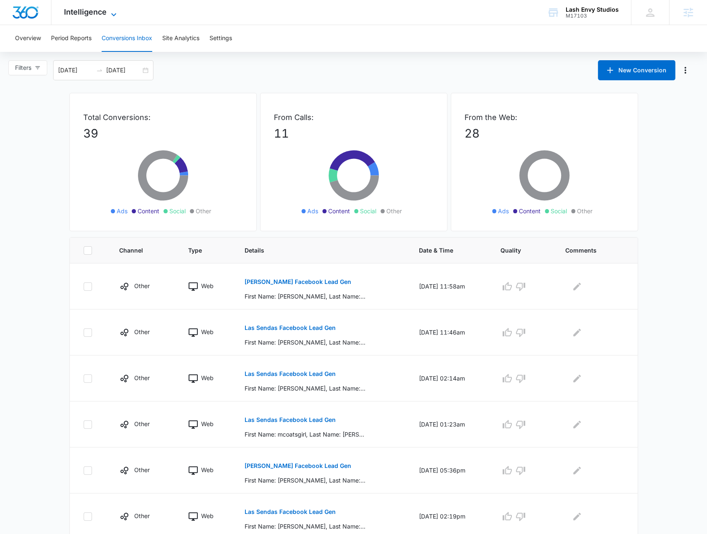
click at [91, 12] on span "Intelligence" at bounding box center [85, 12] width 43 height 9
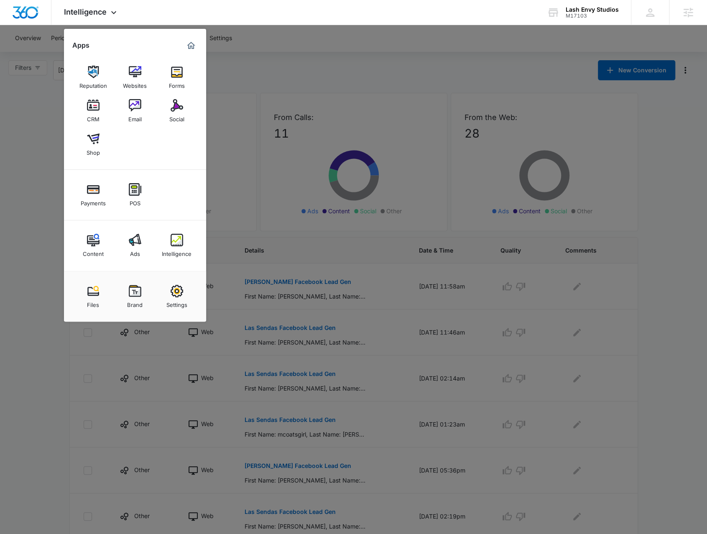
click at [182, 241] on img at bounding box center [177, 240] width 13 height 13
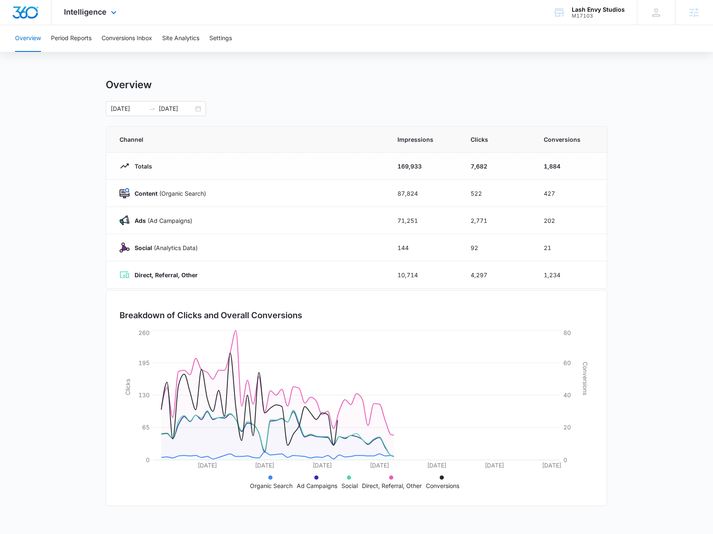
click at [107, 3] on div "Intelligence Apps Reputation Websites Forms CRM Email Social Shop Payments POS …" at bounding box center [91, 12] width 80 height 25
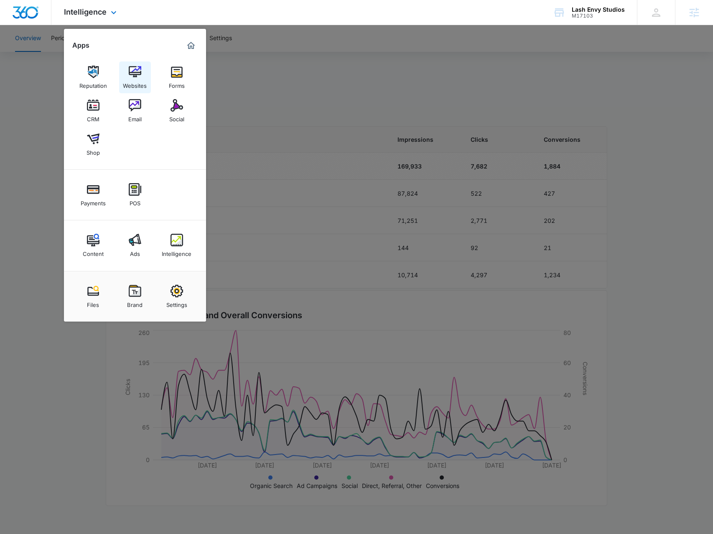
click at [140, 90] on link "Websites" at bounding box center [135, 77] width 32 height 32
